Goal: Task Accomplishment & Management: Complete application form

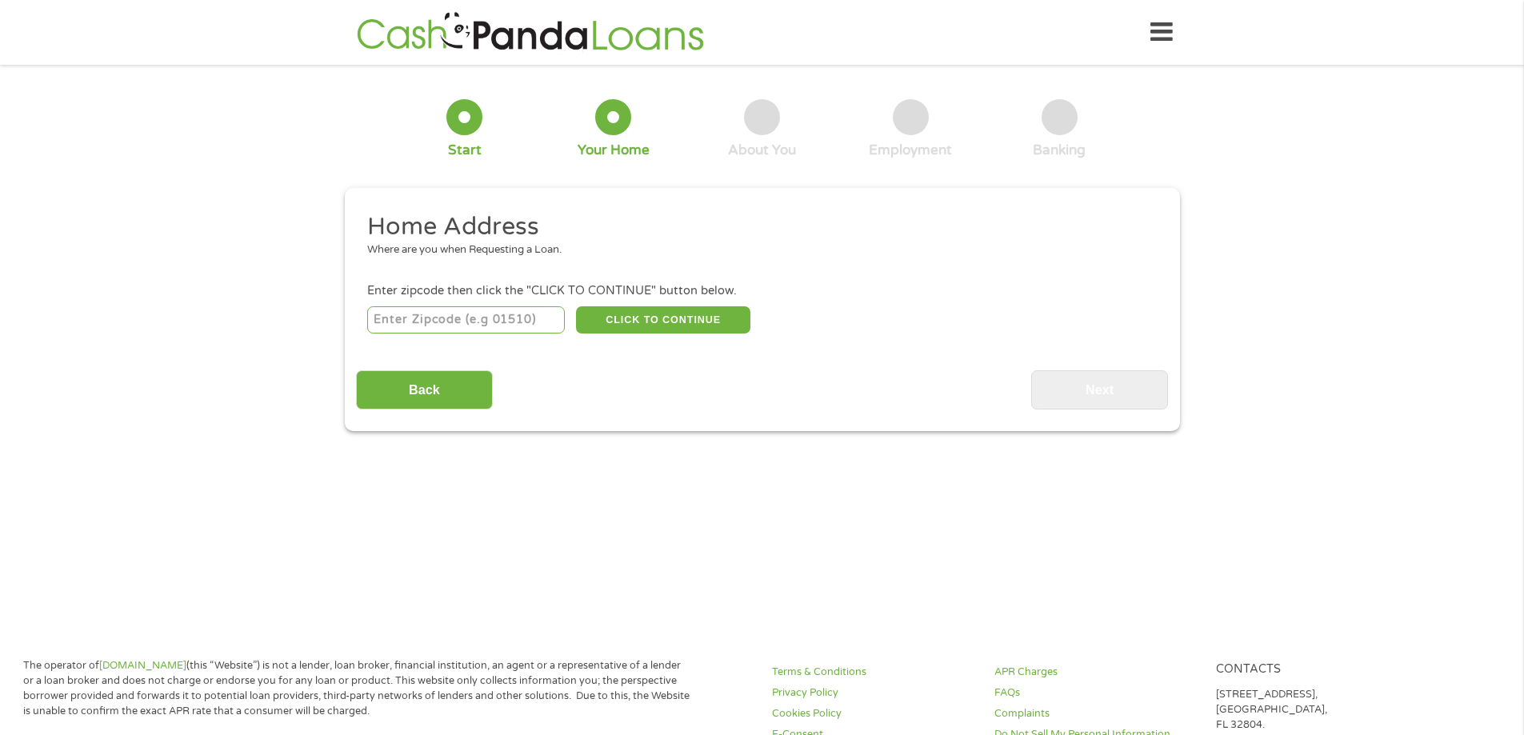
click at [508, 330] on input "number" at bounding box center [466, 319] width 198 height 27
type input "93117"
click at [724, 326] on button "CLICK TO CONTINUE" at bounding box center [663, 319] width 174 height 27
type input "93117"
type input "Goleta"
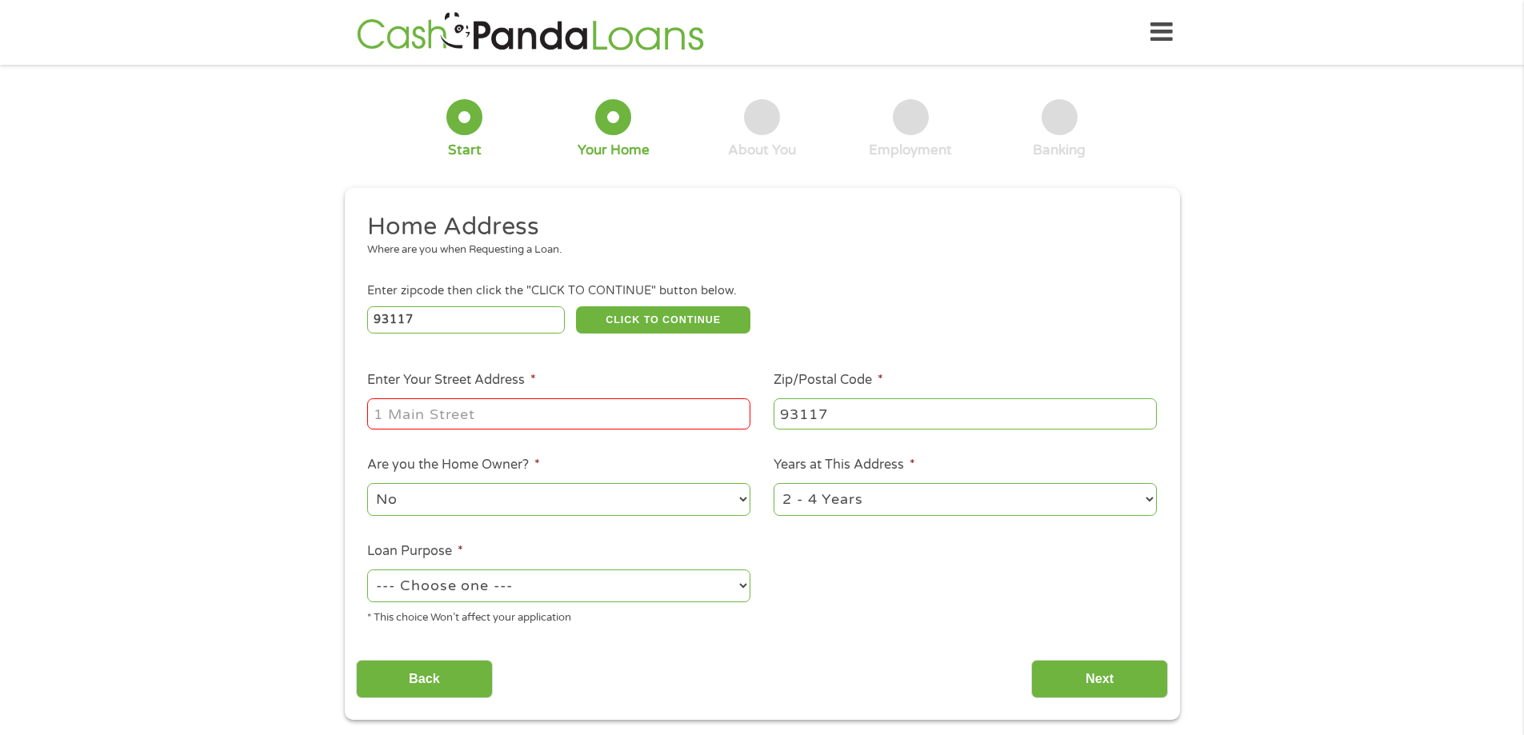
click at [594, 418] on input "Enter Your Street Address *" at bounding box center [558, 413] width 383 height 30
type input "[STREET_ADDRESS][PERSON_NAME]"
click at [714, 509] on select "No Yes" at bounding box center [558, 499] width 383 height 33
click at [943, 501] on select "1 Year or less 1 - 2 Years 2 - 4 Years Over 4 Years" at bounding box center [965, 499] width 383 height 33
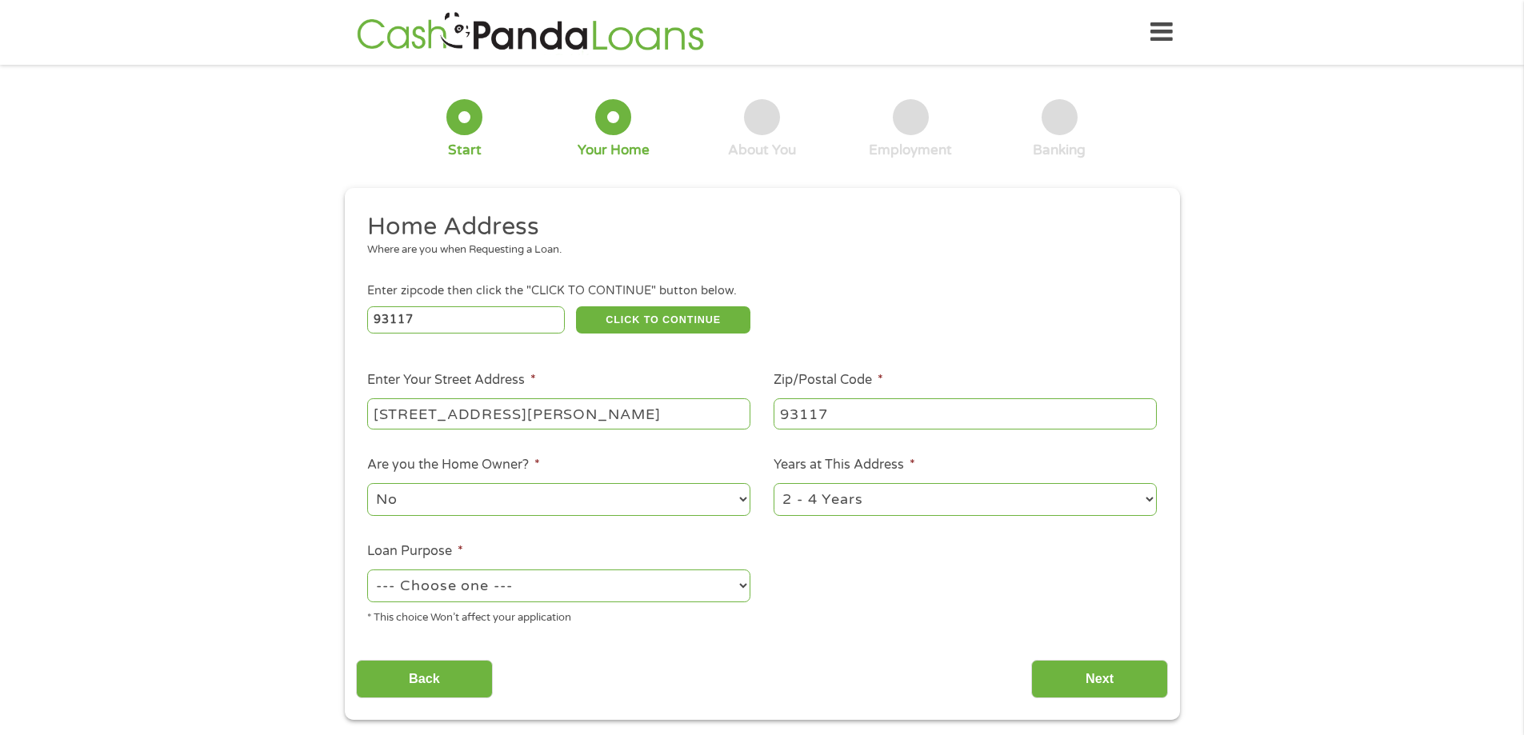
select select "60months"
click at [774, 483] on select "1 Year or less 1 - 2 Years 2 - 4 Years Over 4 Years" at bounding box center [965, 499] width 383 height 33
click at [699, 591] on select "--- Choose one --- Pay Bills Debt Consolidation Home Improvement Major Purchase…" at bounding box center [558, 586] width 383 height 33
select select "shorttermcash"
click at [367, 570] on select "--- Choose one --- Pay Bills Debt Consolidation Home Improvement Major Purchase…" at bounding box center [558, 586] width 383 height 33
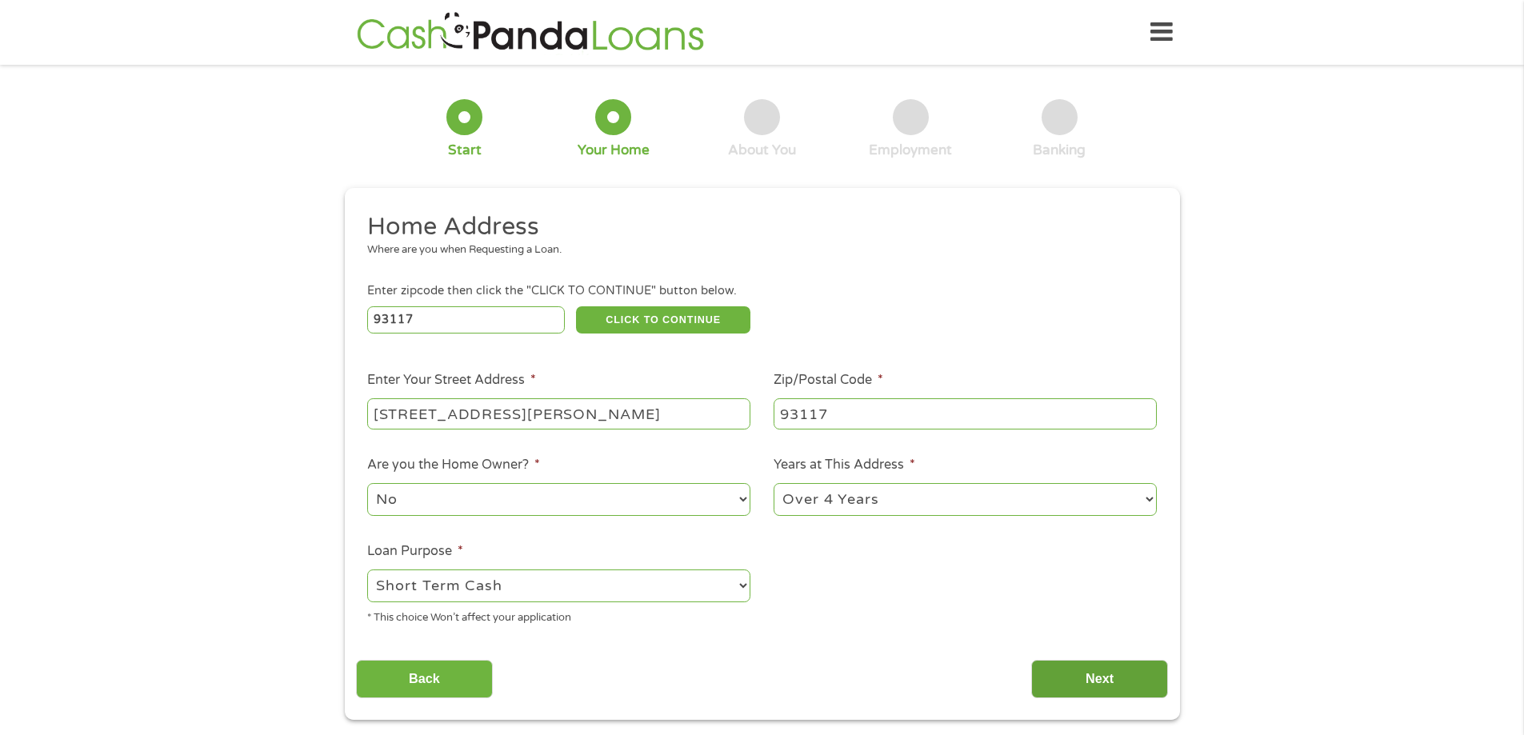
click at [1090, 677] on input "Next" at bounding box center [1099, 679] width 137 height 39
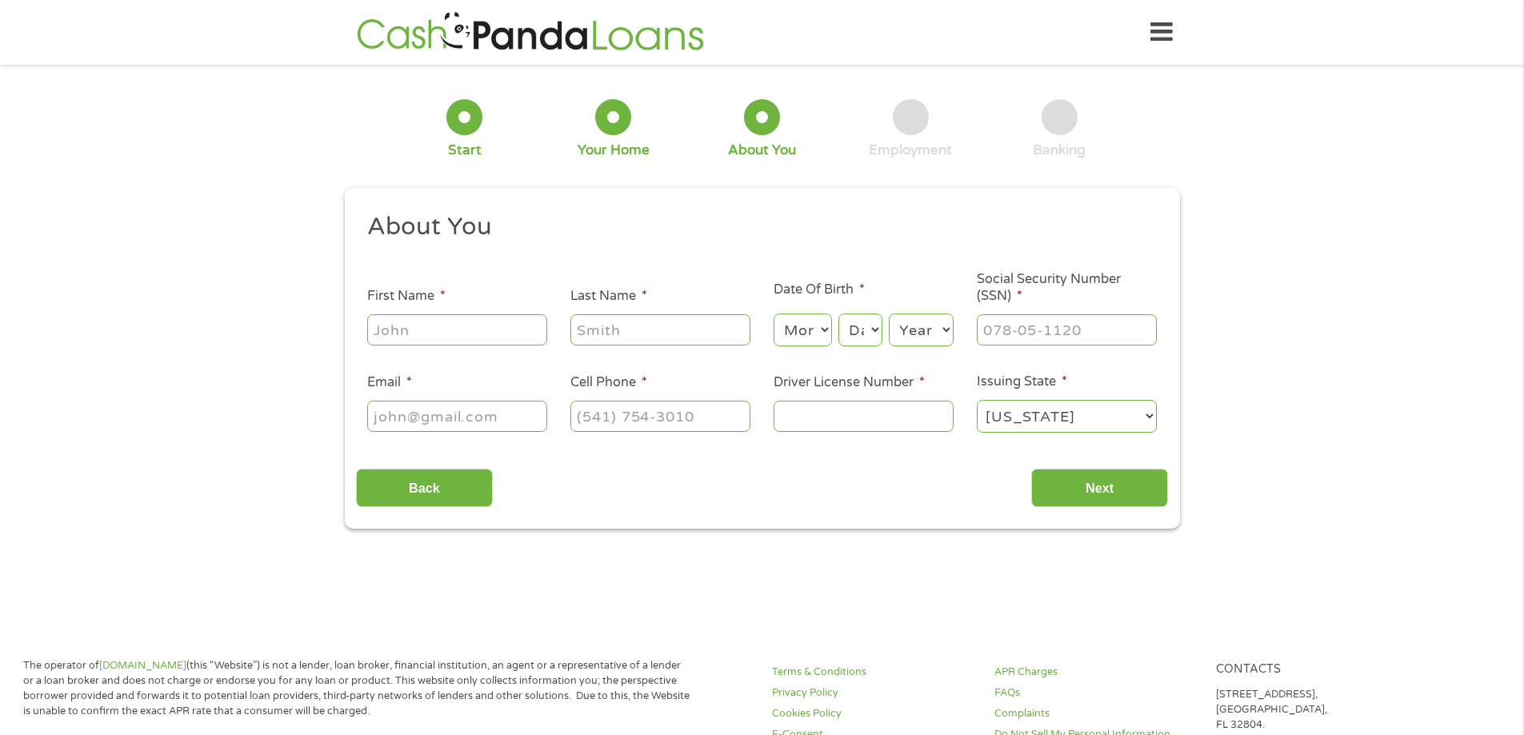
scroll to position [6, 6]
click at [504, 342] on input "First Name *" at bounding box center [457, 329] width 180 height 30
type input "[PERSON_NAME]"
type input "[EMAIL_ADDRESS][DOMAIN_NAME]"
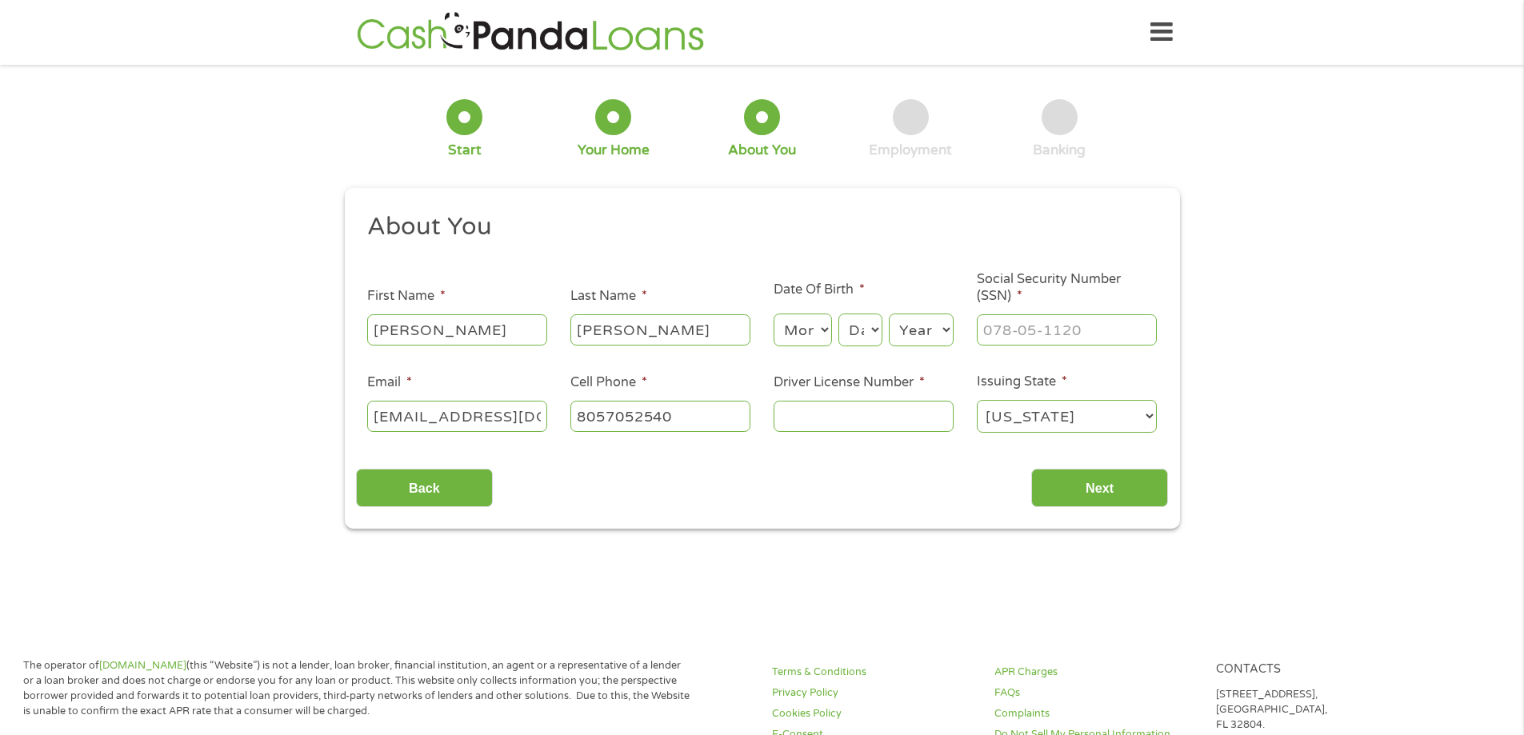
type input "[PHONE_NUMBER]"
click at [819, 330] on select "Month 1 2 3 4 5 6 7 8 9 10 11 12" at bounding box center [803, 330] width 58 height 33
select select "12"
click at [774, 314] on select "Month 1 2 3 4 5 6 7 8 9 10 11 12" at bounding box center [803, 330] width 58 height 33
click at [874, 336] on select "Day 1 2 3 4 5 6 7 8 9 10 11 12 13 14 15 16 17 18 19 20 21 22 23 24 25 26 27 28 …" at bounding box center [859, 330] width 43 height 33
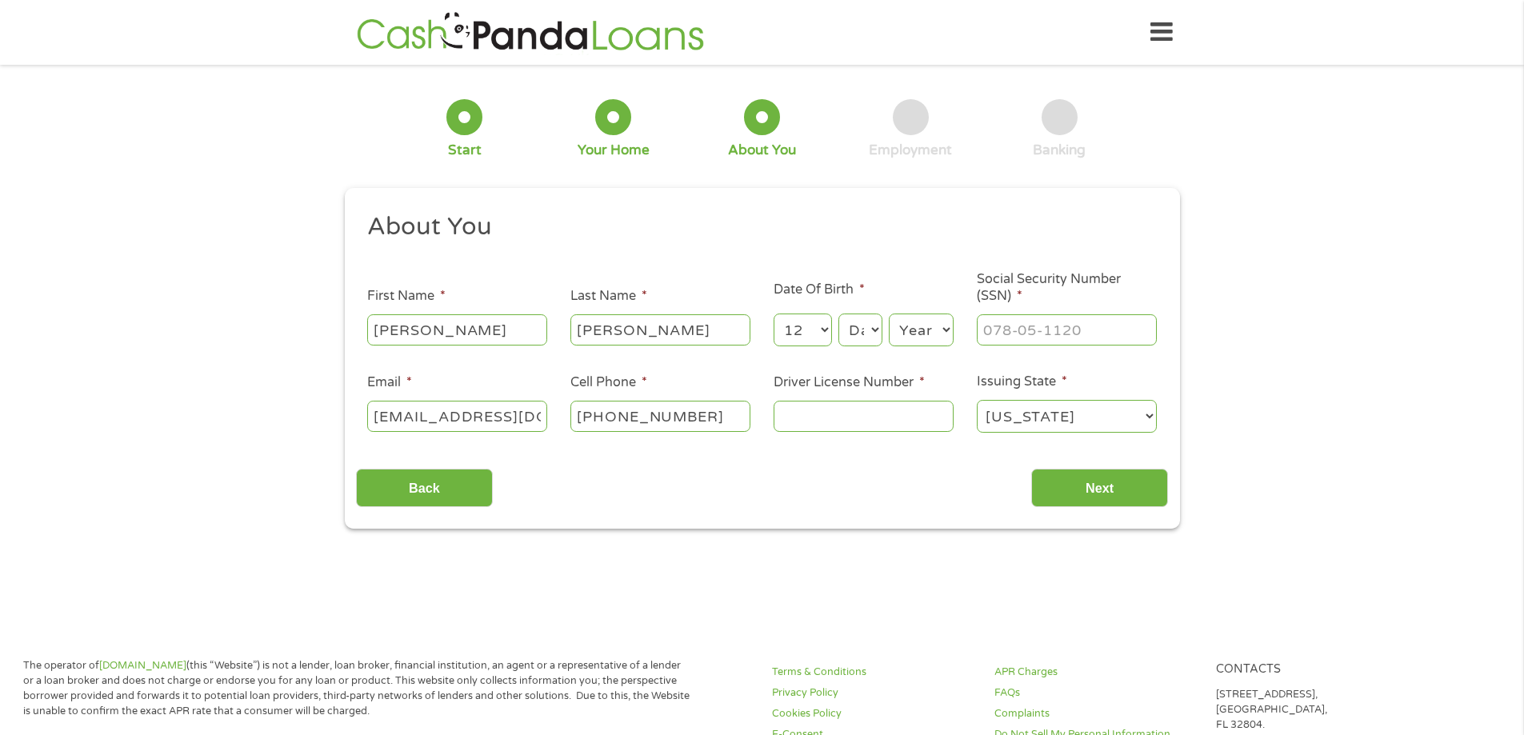
select select "20"
click at [838, 314] on select "Day 1 2 3 4 5 6 7 8 9 10 11 12 13 14 15 16 17 18 19 20 21 22 23 24 25 26 27 28 …" at bounding box center [859, 330] width 43 height 33
click at [946, 328] on select "Year [DATE] 2006 2005 2004 2003 2002 2001 2000 1999 1998 1997 1996 1995 1994 19…" at bounding box center [921, 330] width 65 height 33
select select "1978"
click at [889, 314] on select "Year [DATE] 2006 2005 2004 2003 2002 2001 2000 1999 1998 1997 1996 1995 1994 19…" at bounding box center [921, 330] width 65 height 33
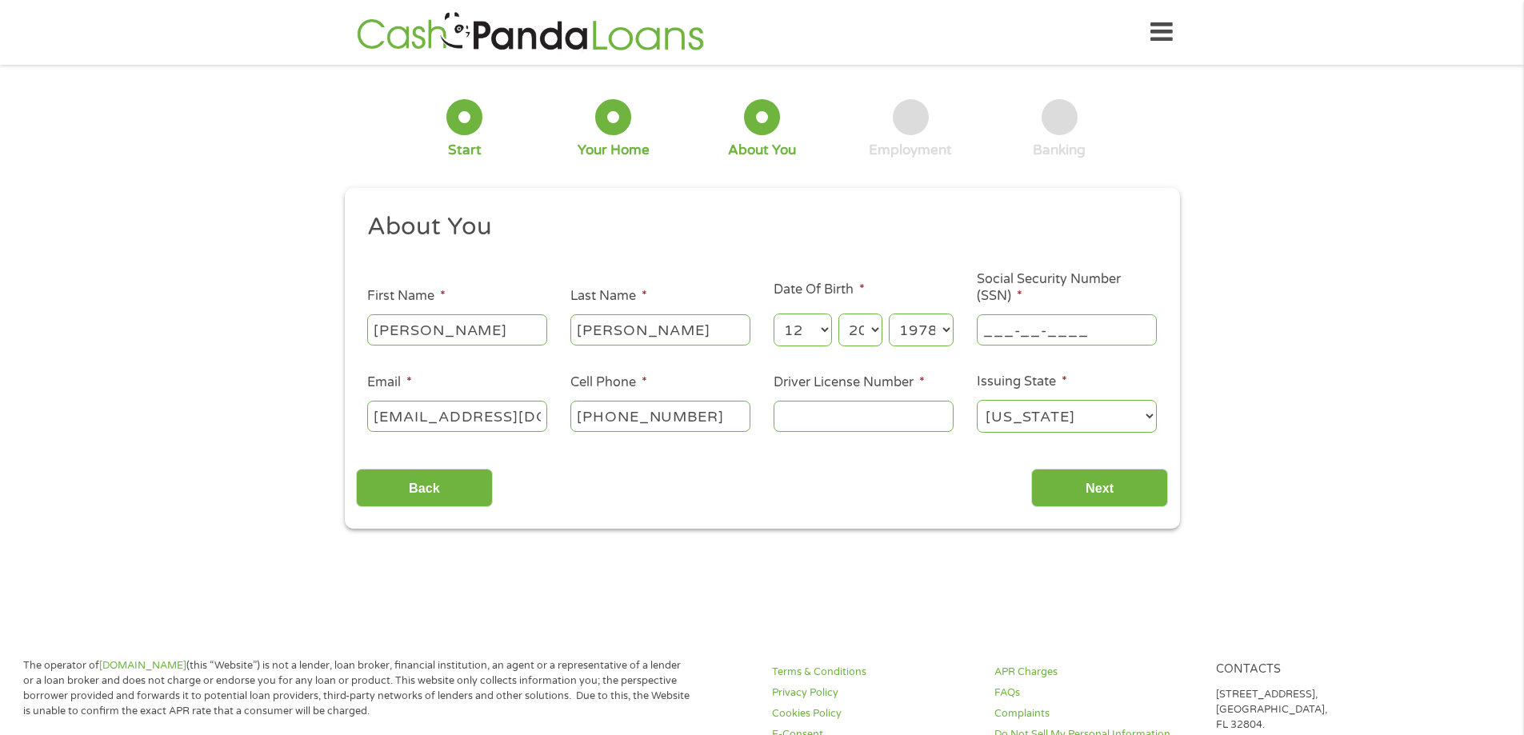
click at [1054, 332] on input "___-__-____" at bounding box center [1067, 329] width 180 height 30
type input "566-73-5700"
click at [886, 413] on input "Driver License Number *" at bounding box center [864, 416] width 180 height 30
type input "B7891239"
click at [1124, 482] on input "Next" at bounding box center [1099, 488] width 137 height 39
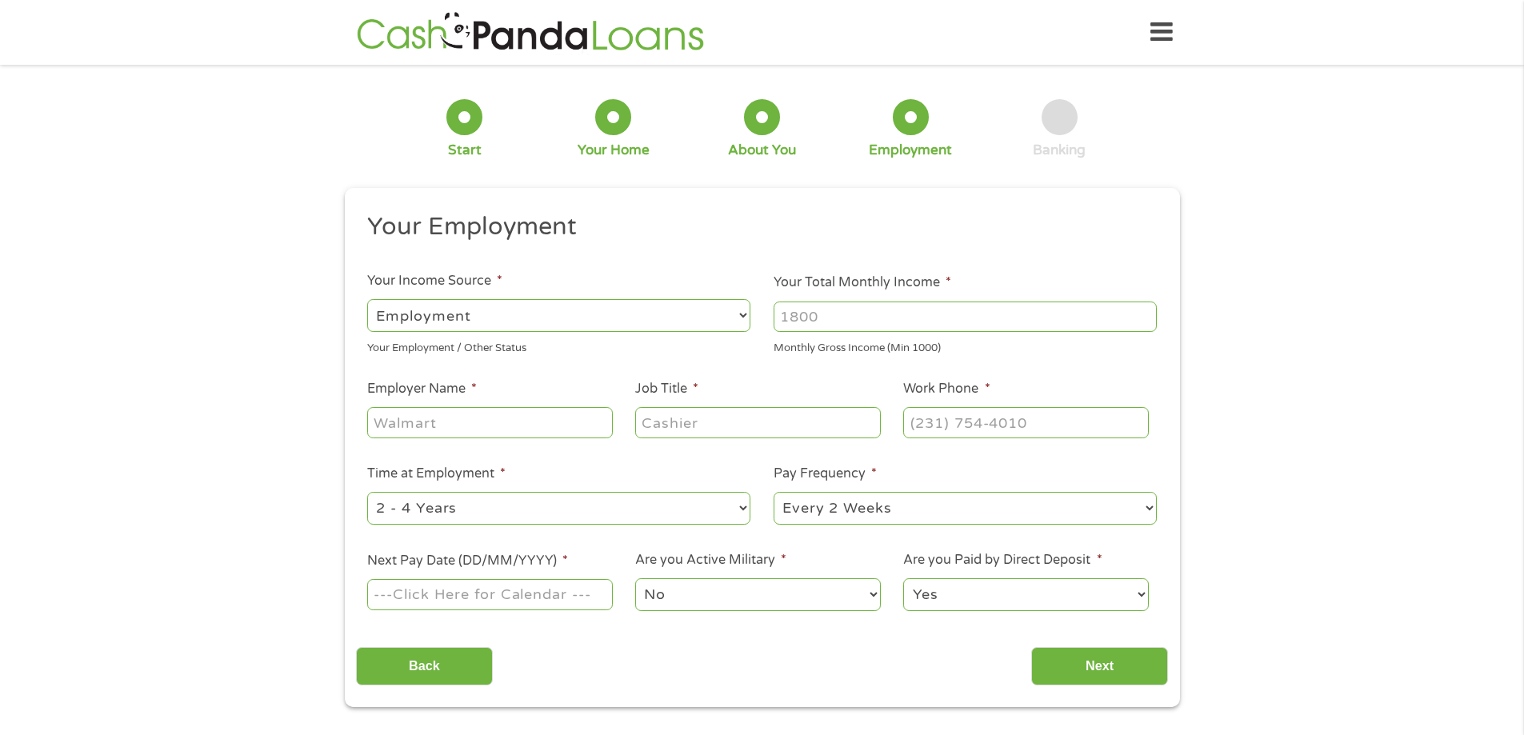
click at [613, 319] on select "--- Choose one --- Employment [DEMOGRAPHIC_DATA] Benefits" at bounding box center [558, 315] width 383 height 33
click at [367, 299] on select "--- Choose one --- Employment [DEMOGRAPHIC_DATA] Benefits" at bounding box center [558, 315] width 383 height 33
click at [840, 317] on input "Your Total Monthly Income *" at bounding box center [965, 317] width 383 height 30
type input "4500"
click at [477, 435] on input "Employer Name *" at bounding box center [489, 422] width 245 height 30
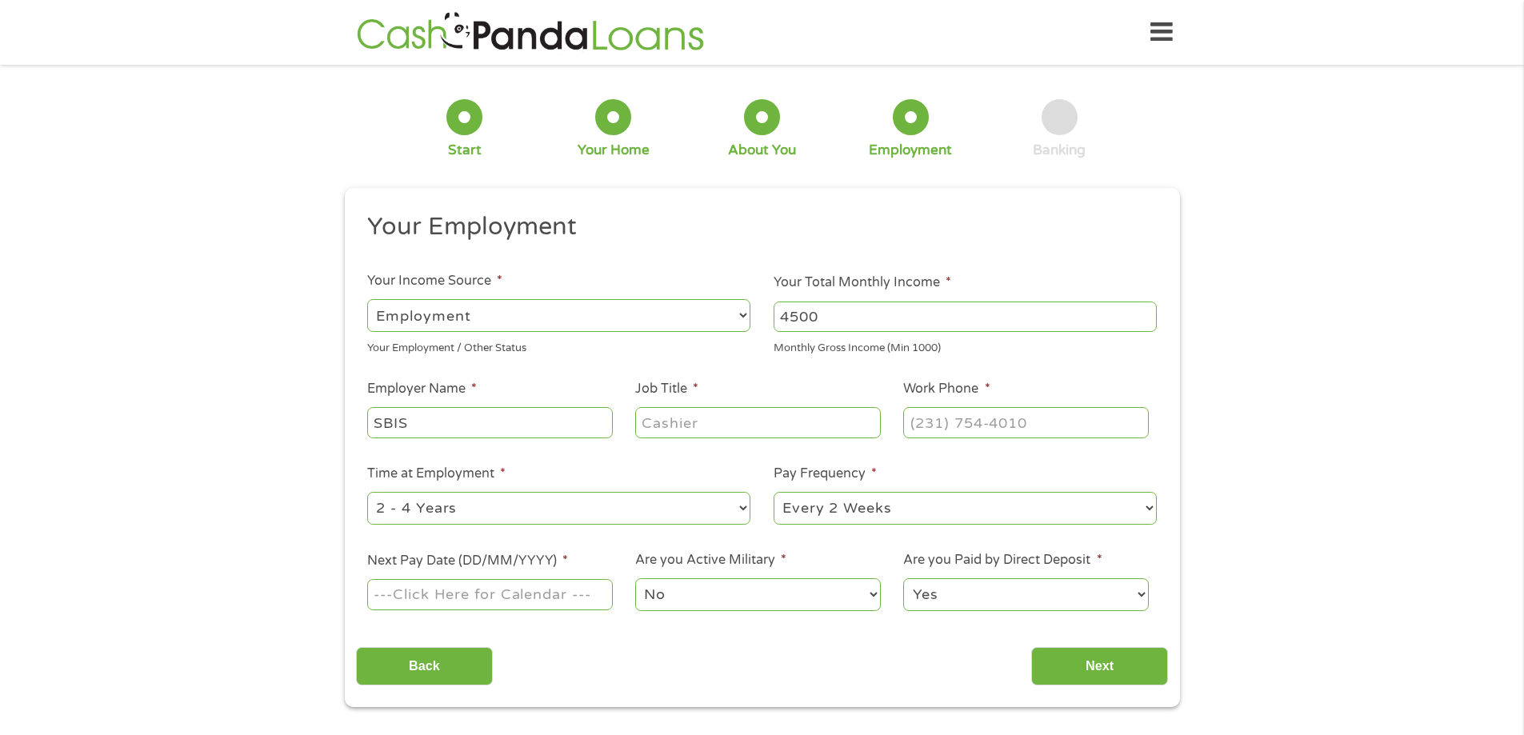
type input "SBIS"
type input "Inspector"
click at [981, 430] on input "(___) ___-____" at bounding box center [1025, 422] width 245 height 30
type input "[PHONE_NUMBER]"
click at [726, 510] on select "--- Choose one --- 1 Year or less 1 - 2 Years 2 - 4 Years Over 4 Years" at bounding box center [558, 508] width 383 height 33
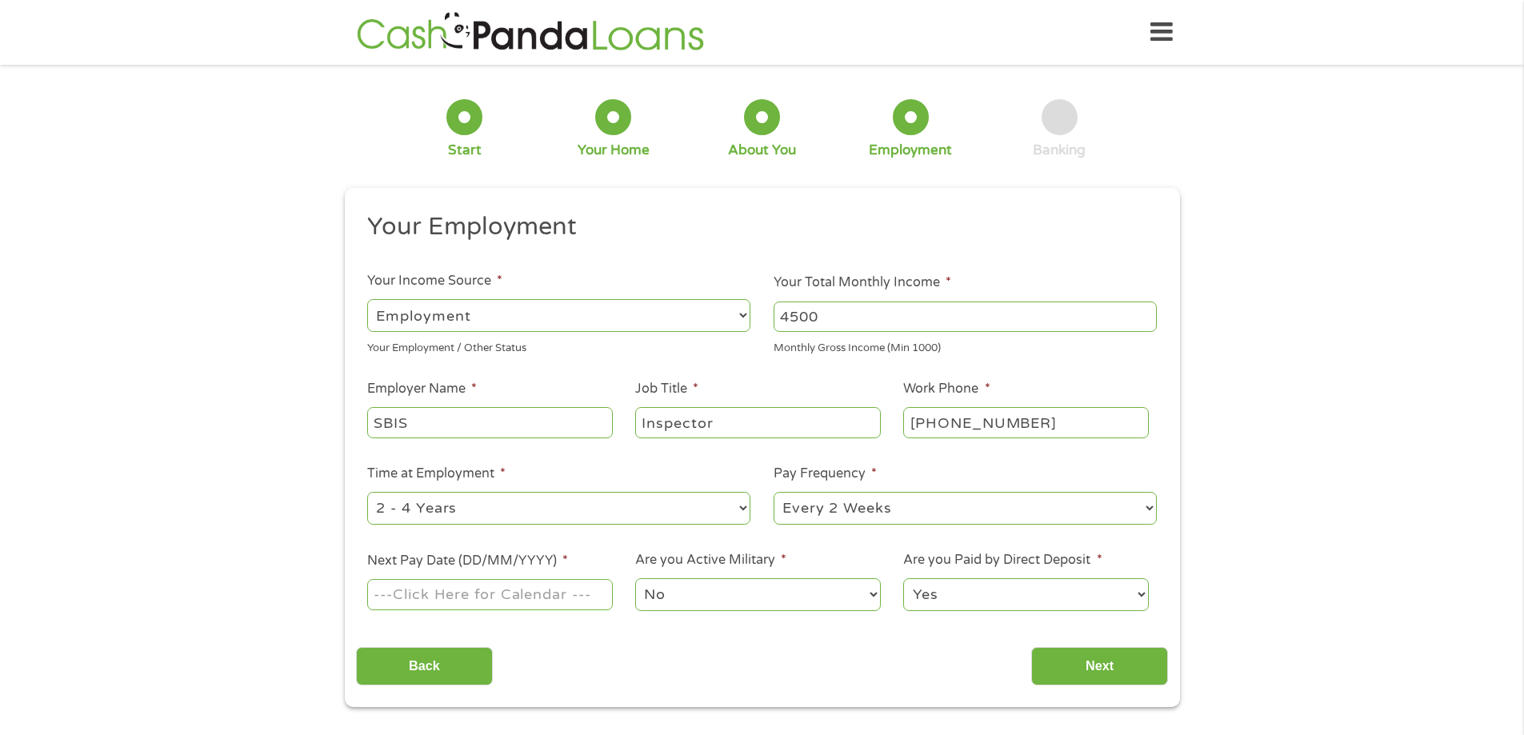
select select "60months"
click at [367, 492] on select "--- Choose one --- 1 Year or less 1 - 2 Years 2 - 4 Years Over 4 Years" at bounding box center [558, 508] width 383 height 33
click at [558, 594] on input "Next Pay Date (DD/MM/YYYY) *" at bounding box center [489, 594] width 245 height 30
click at [534, 554] on label "Next Pay Date (DD/MM/YYYY) *" at bounding box center [467, 561] width 201 height 17
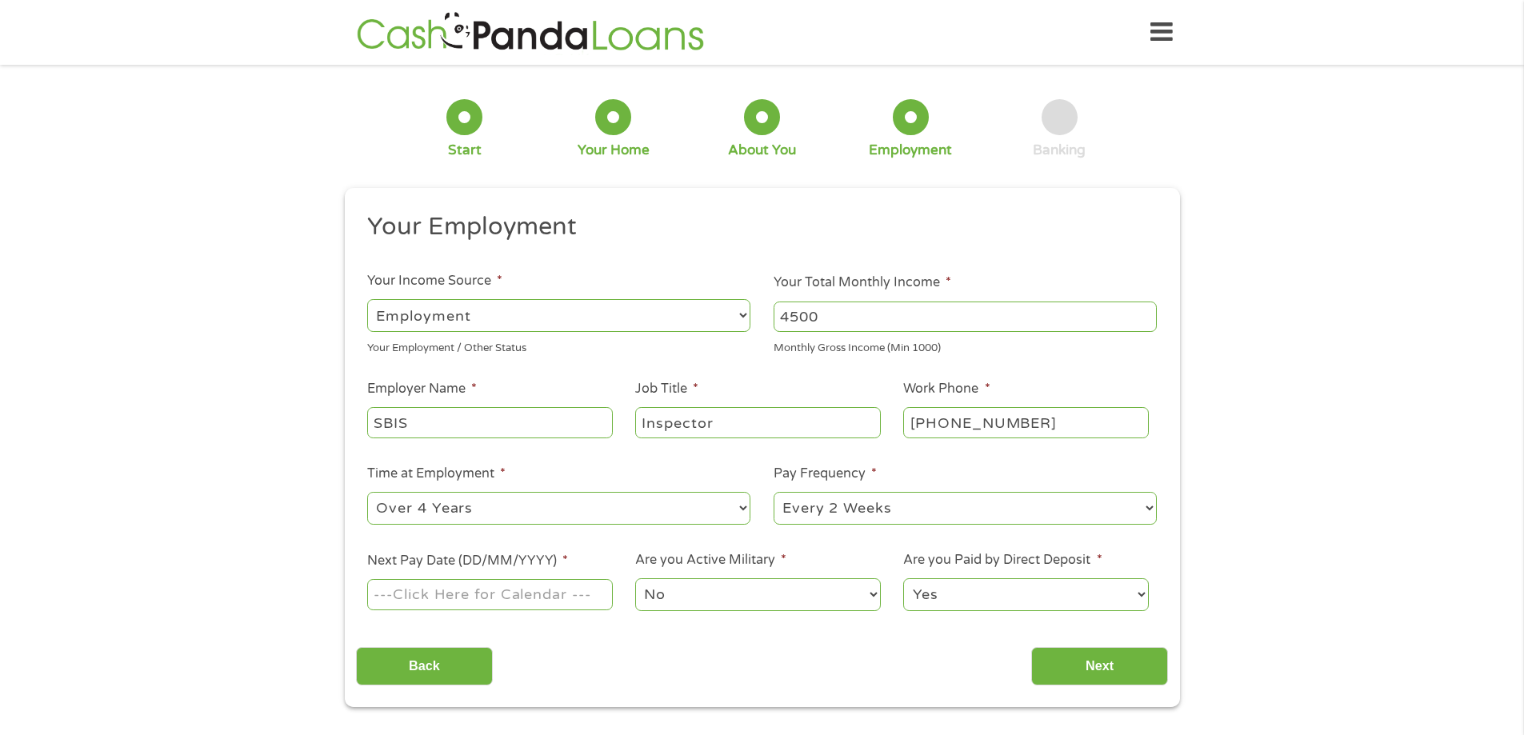
click at [534, 579] on input "Next Pay Date (DD/MM/YYYY) *" at bounding box center [489, 594] width 245 height 30
click at [585, 597] on input "Next Pay Date (DD/MM/YYYY) *" at bounding box center [489, 594] width 245 height 30
type input "1"
type input "[DATE]"
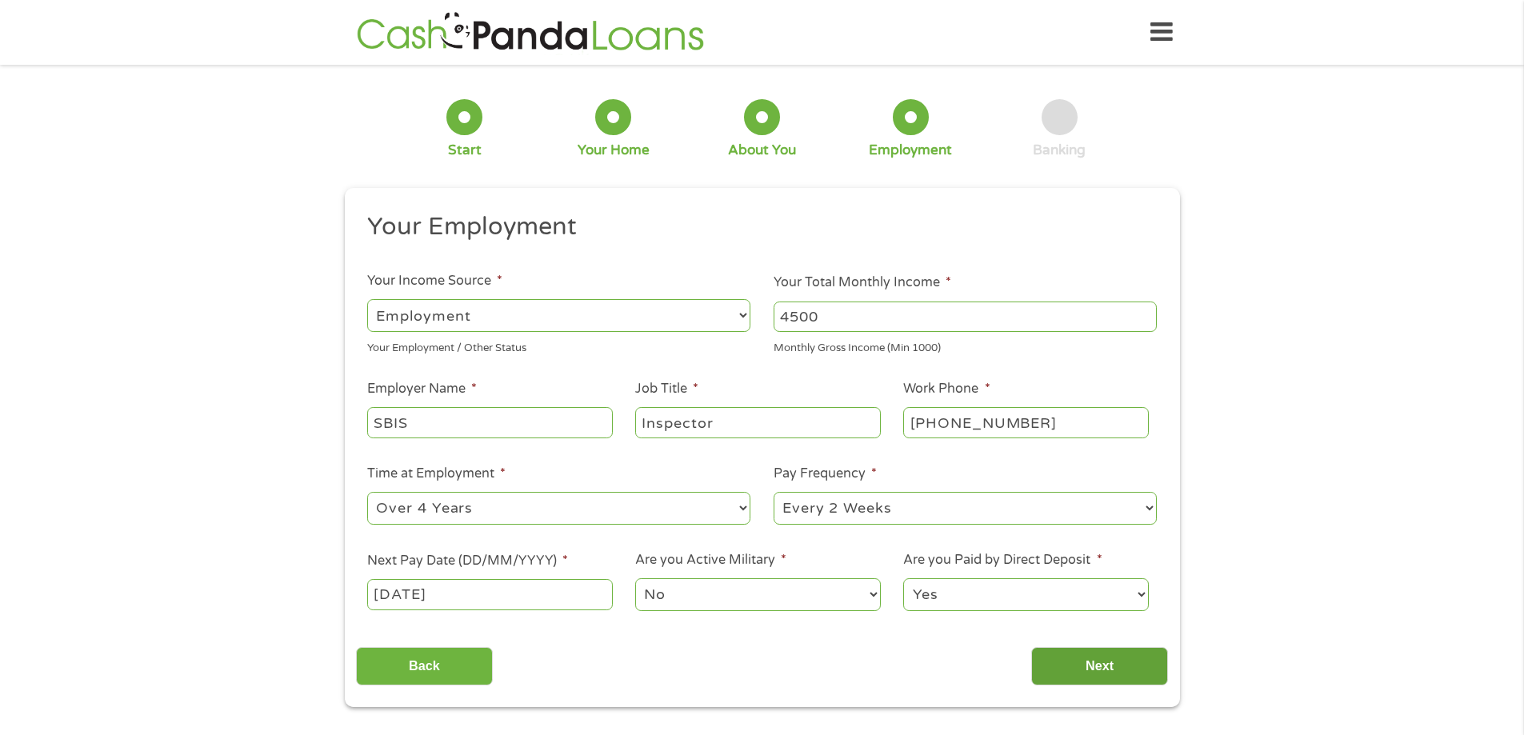
click at [1095, 670] on input "Next" at bounding box center [1099, 666] width 137 height 39
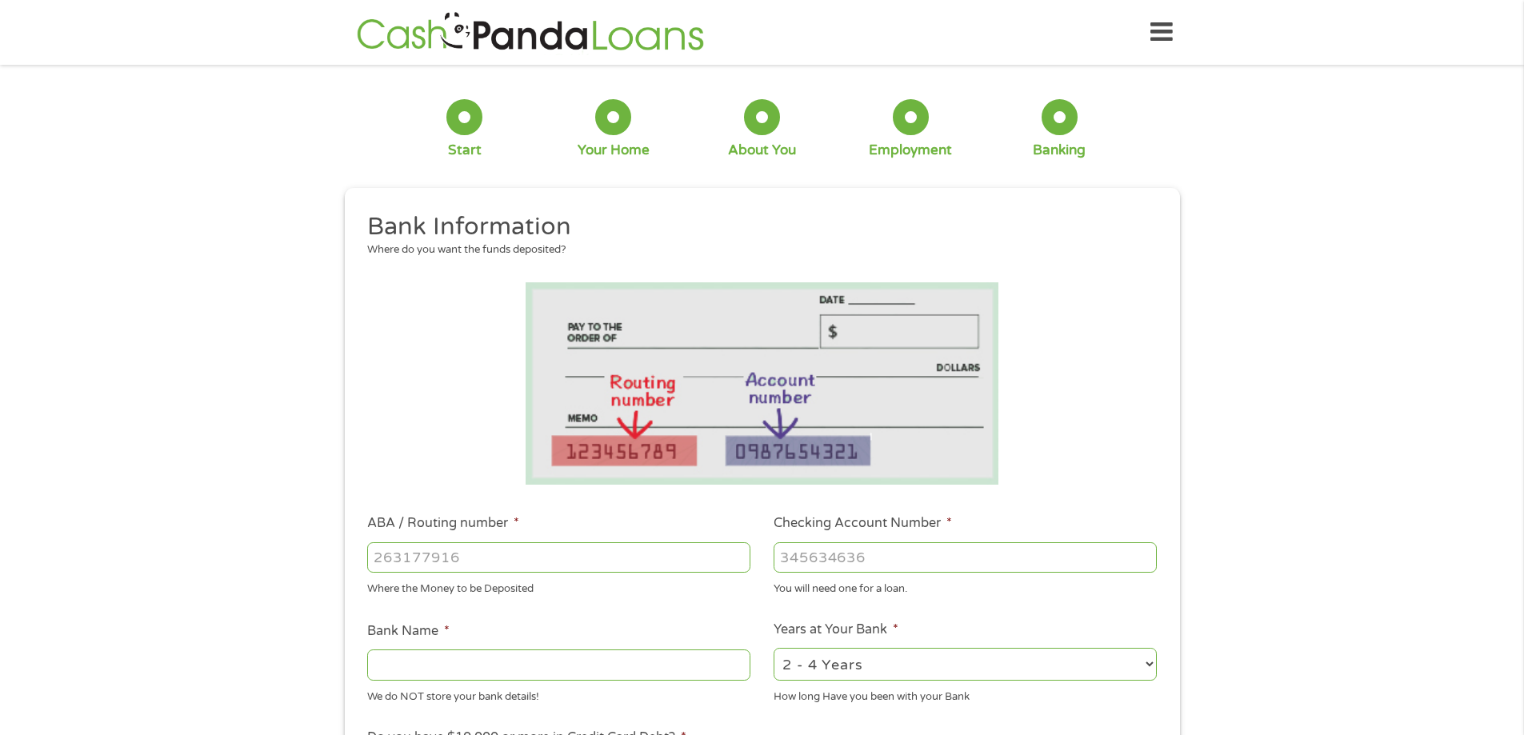
click at [591, 556] on input "ABA / Routing number *" at bounding box center [558, 557] width 383 height 30
type input "321180515"
type input "KEYPOINT CREDIT UNION"
type input "321180515"
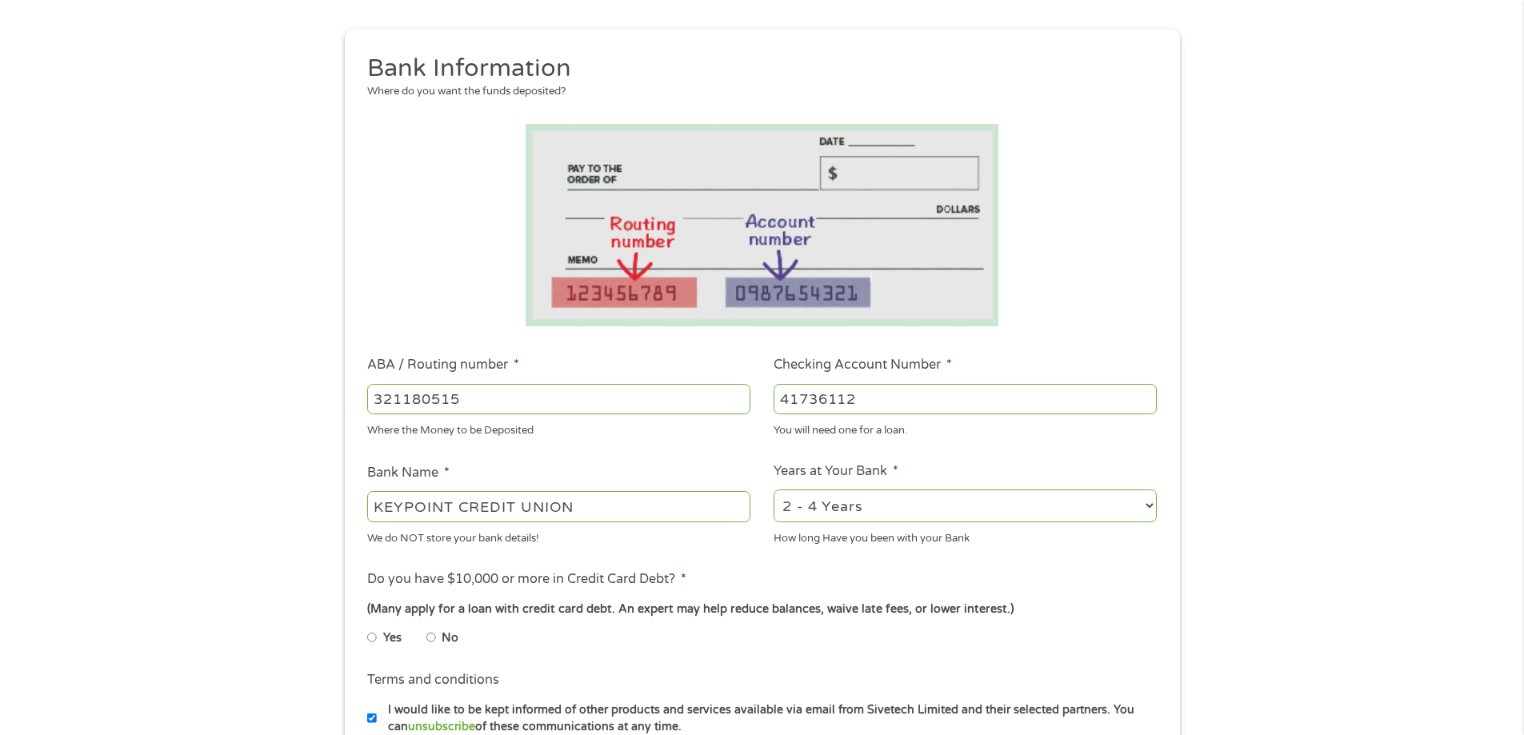
scroll to position [160, 0]
type input "41736112"
click at [890, 516] on select "2 - 4 Years 6 - 12 Months 1 - 2 Years Over 4 Years" at bounding box center [965, 504] width 383 height 33
select select "60months"
click at [774, 488] on select "2 - 4 Years 6 - 12 Months 1 - 2 Years Over 4 Years" at bounding box center [965, 504] width 383 height 33
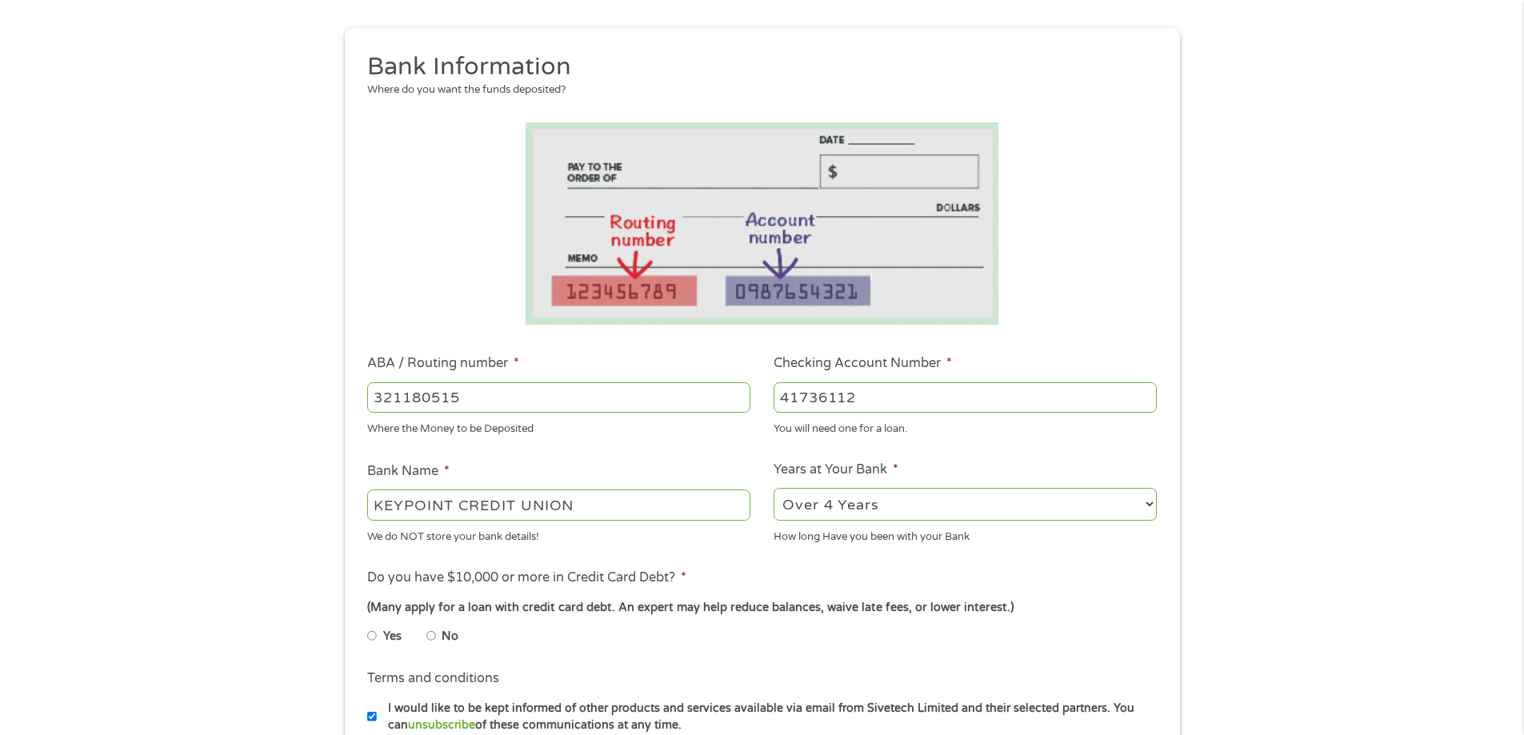
click at [430, 630] on input "No" at bounding box center [431, 636] width 10 height 26
radio input "true"
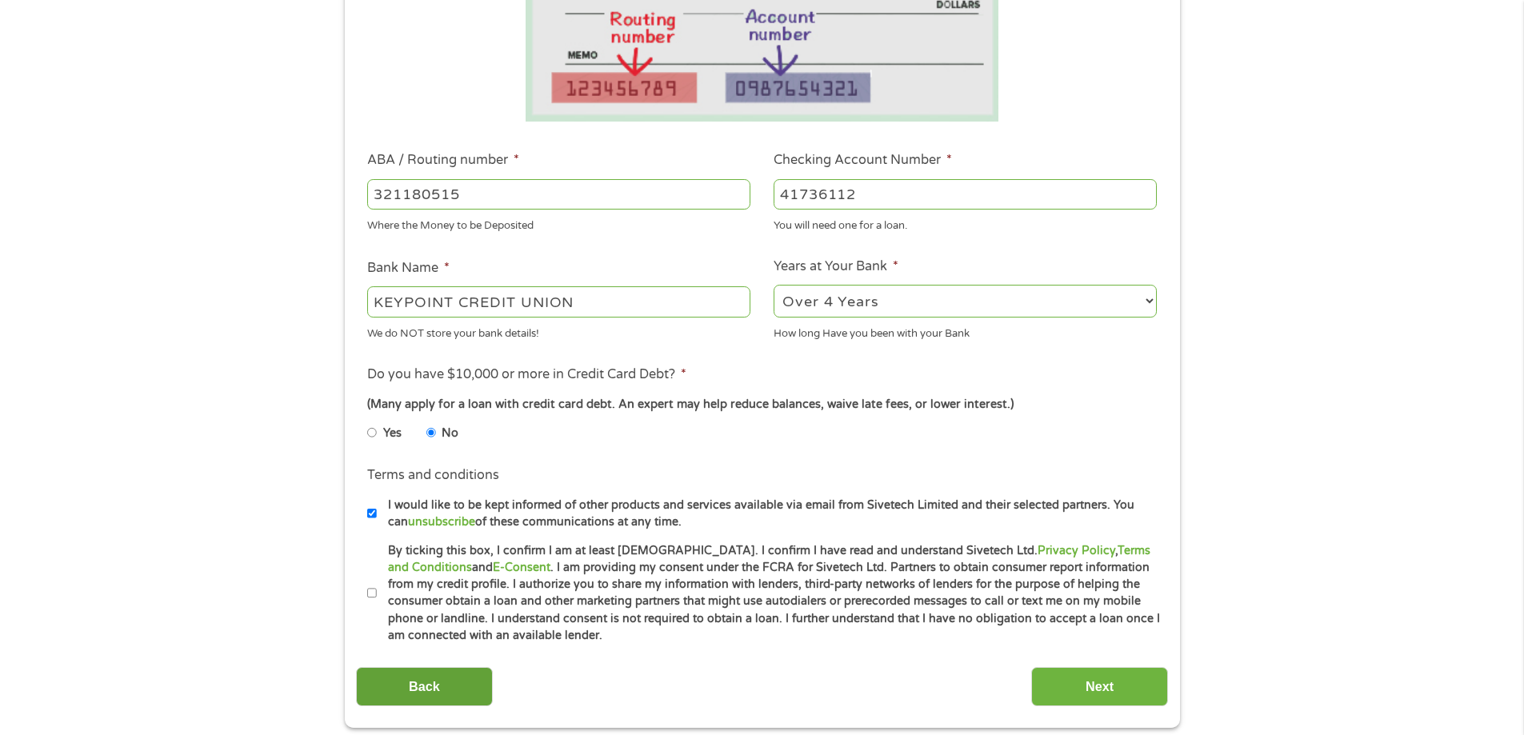
scroll to position [400, 0]
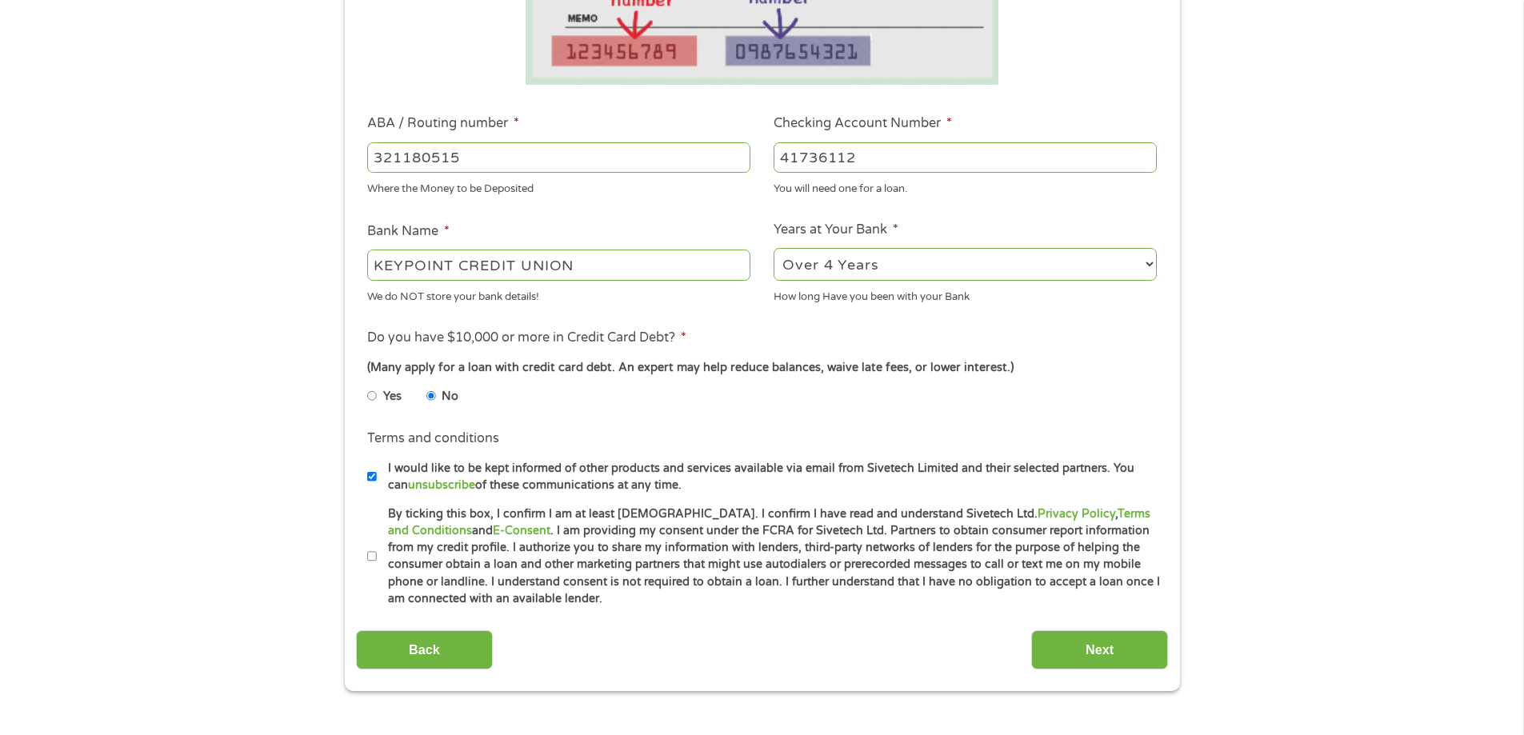
click at [370, 552] on input "By ticking this box, I confirm I am at least [DEMOGRAPHIC_DATA]. I confirm I ha…" at bounding box center [372, 557] width 10 height 26
checkbox input "true"
click at [1102, 660] on input "Next" at bounding box center [1099, 649] width 137 height 39
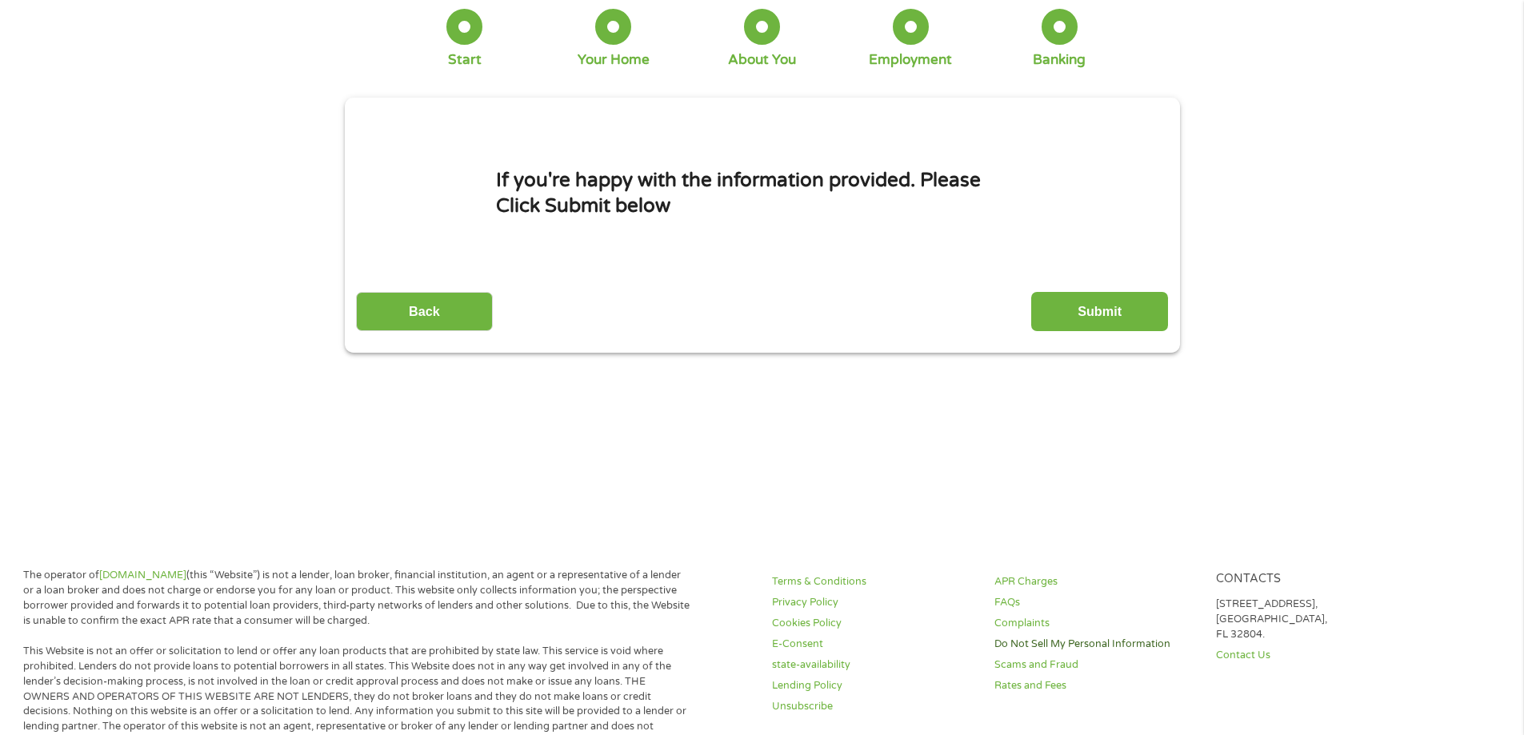
scroll to position [0, 0]
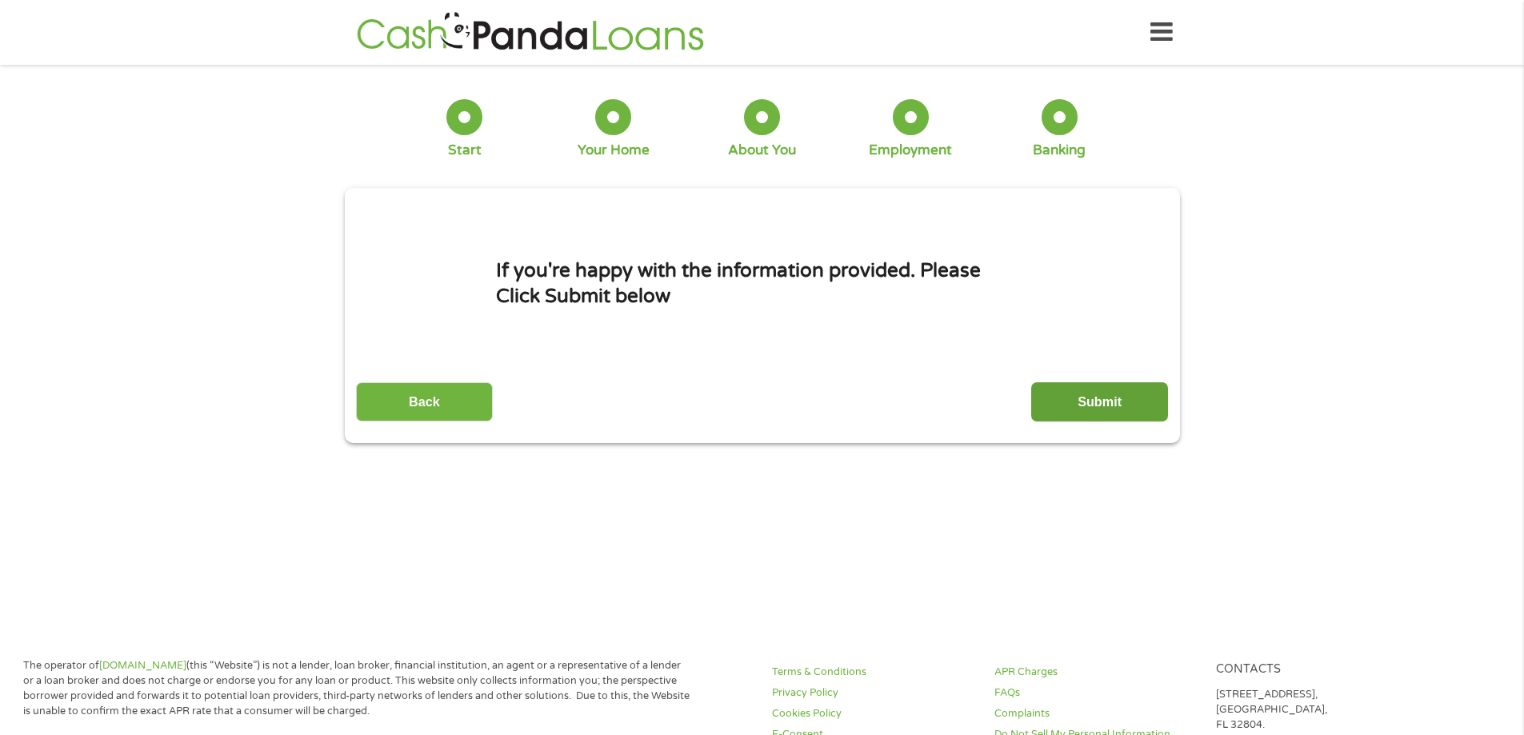
click at [1099, 406] on input "Submit" at bounding box center [1099, 401] width 137 height 39
